Goal: Contribute content: Add original content to the website for others to see

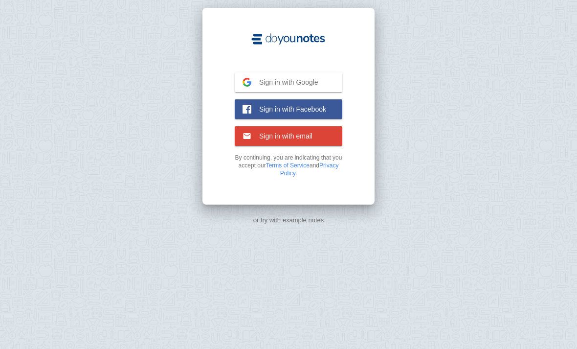
click at [319, 83] on button "Sign in with Google Google" at bounding box center [289, 82] width 108 height 20
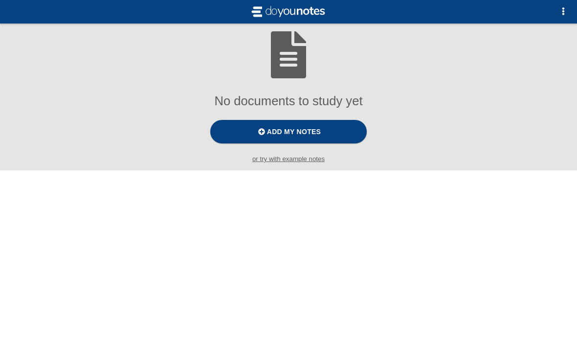
click at [334, 136] on label "Add my notes" at bounding box center [288, 131] width 157 height 23
click at [0, 0] on input "Add my notes" at bounding box center [0, 0] width 0 height 0
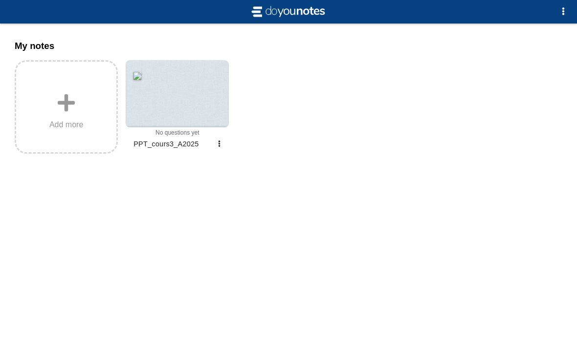
click at [200, 104] on div at bounding box center [177, 93] width 103 height 67
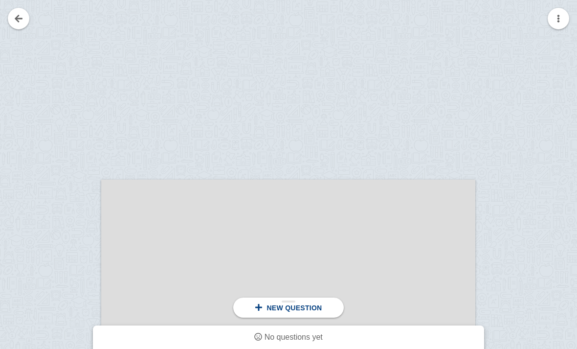
click at [310, 309] on span "New question" at bounding box center [294, 308] width 55 height 8
click at [355, 302] on div at bounding box center [288, 324] width 374 height 289
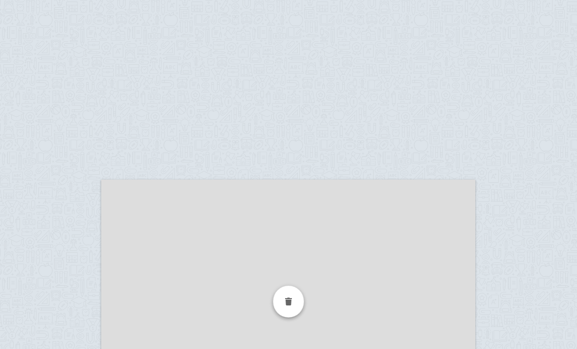
click at [291, 305] on div at bounding box center [288, 301] width 31 height 32
click at [286, 300] on div at bounding box center [288, 301] width 31 height 32
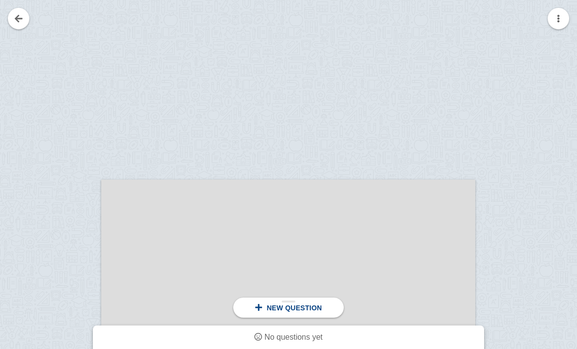
click at [564, 19] on button "button" at bounding box center [559, 19] width 22 height 22
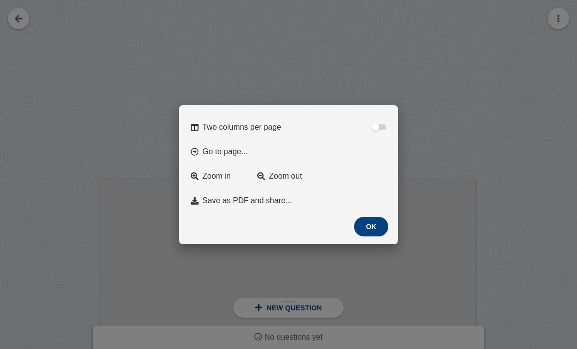
click at [277, 160] on button "Go to page..." at bounding box center [288, 151] width 207 height 21
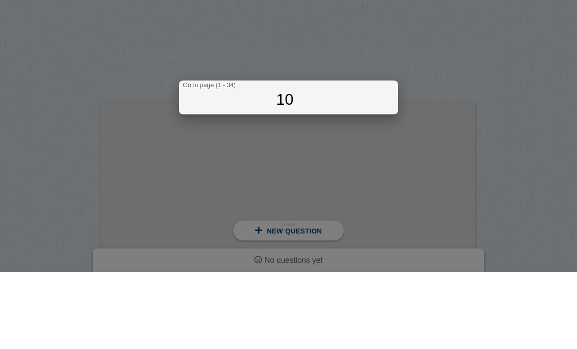
type input "10"
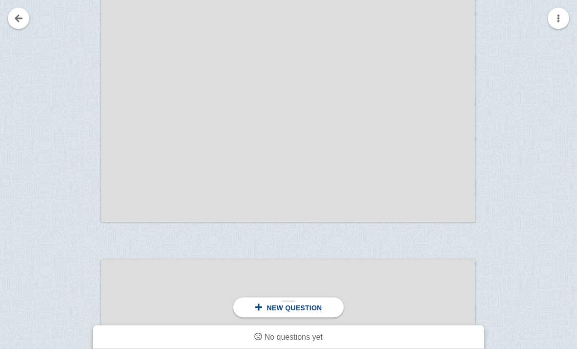
scroll to position [575, 0]
click at [368, 345] on div "No questions yet" at bounding box center [288, 337] width 337 height 16
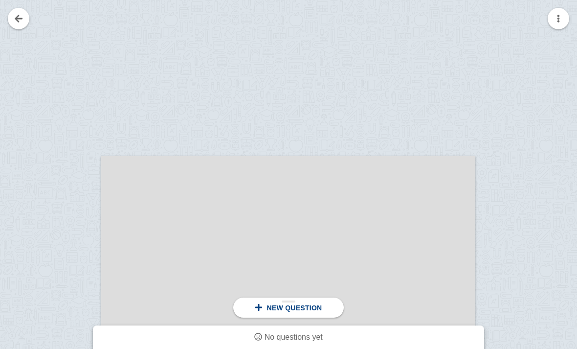
scroll to position [23, 0]
